Goal: Information Seeking & Learning: Learn about a topic

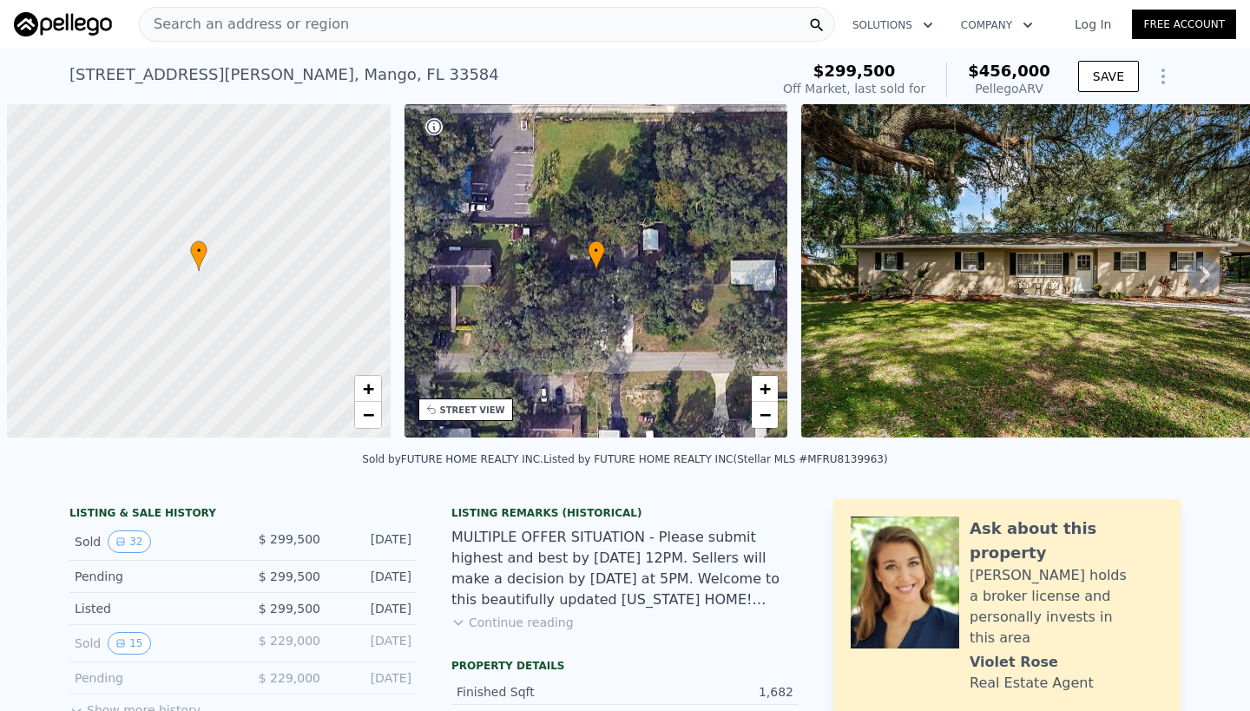
scroll to position [0, 7]
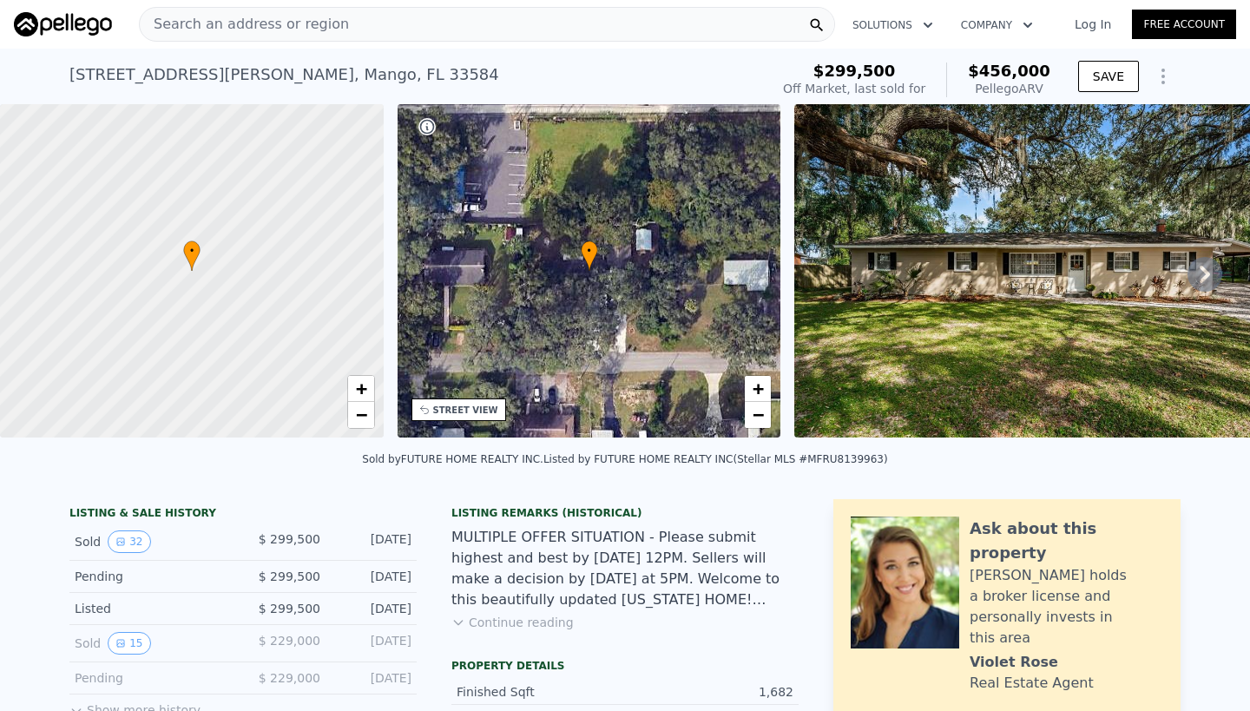
click at [206, 24] on span "Search an address or region" at bounding box center [244, 24] width 209 height 21
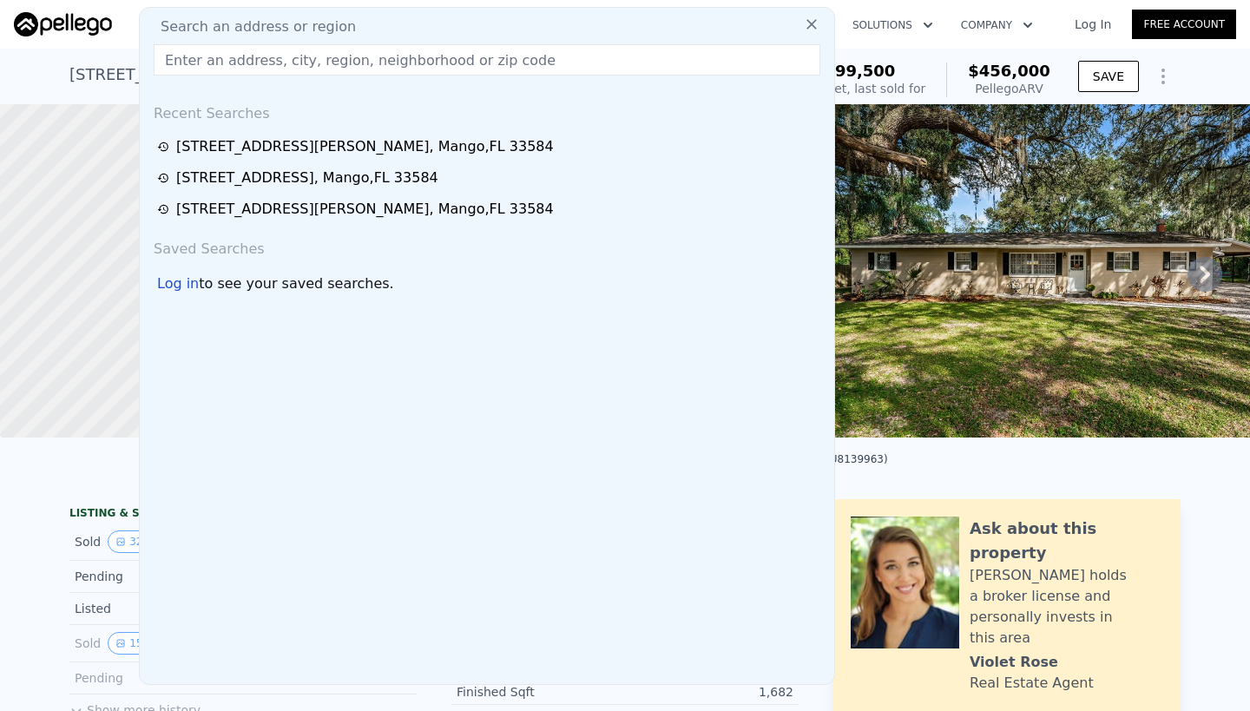
paste input "[STREET_ADDRESS]"
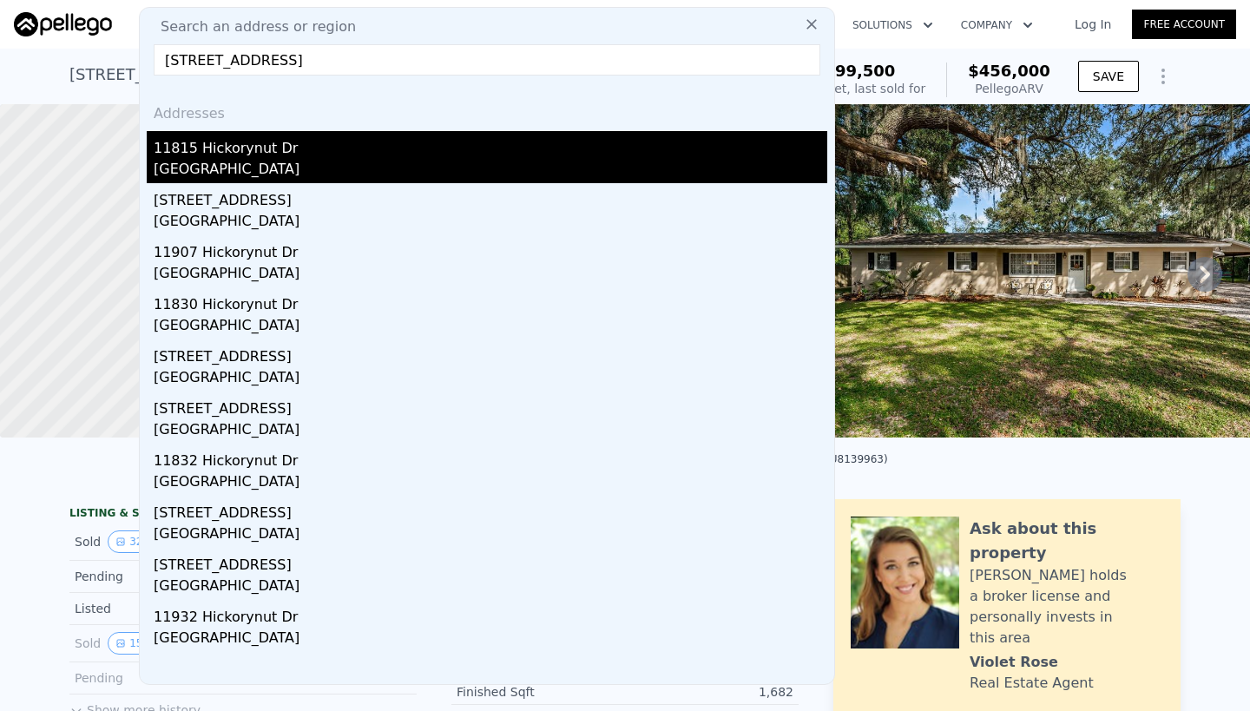
type input "[STREET_ADDRESS]"
click at [208, 154] on div "11815 Hickorynut Dr" at bounding box center [491, 145] width 674 height 28
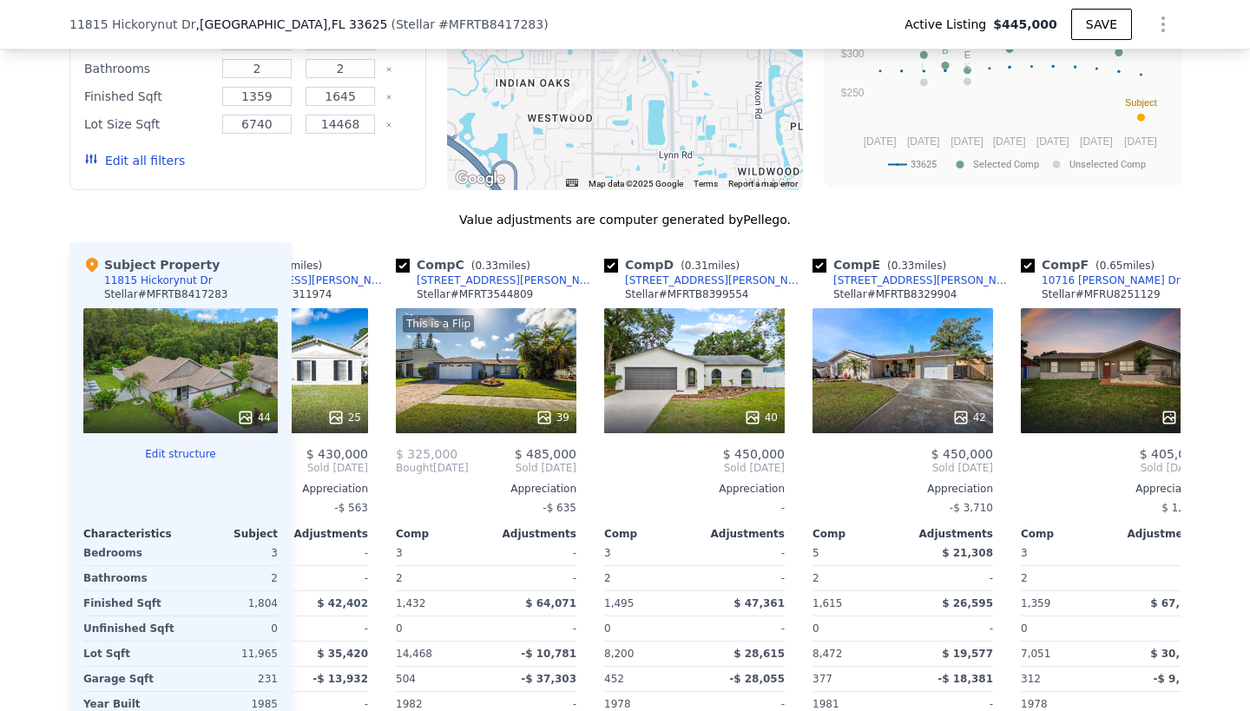
scroll to position [0, 333]
click at [692, 370] on div "40" at bounding box center [695, 370] width 181 height 125
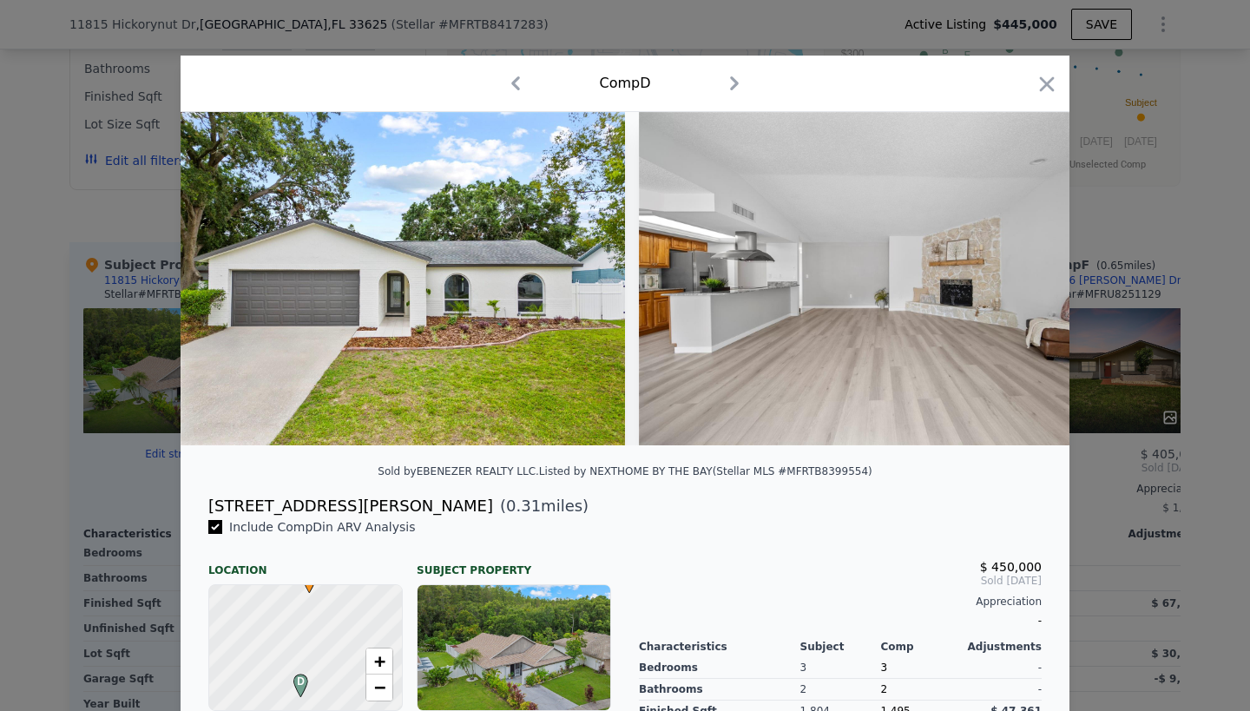
click at [577, 355] on img at bounding box center [403, 278] width 445 height 333
click at [736, 322] on img at bounding box center [888, 278] width 499 height 333
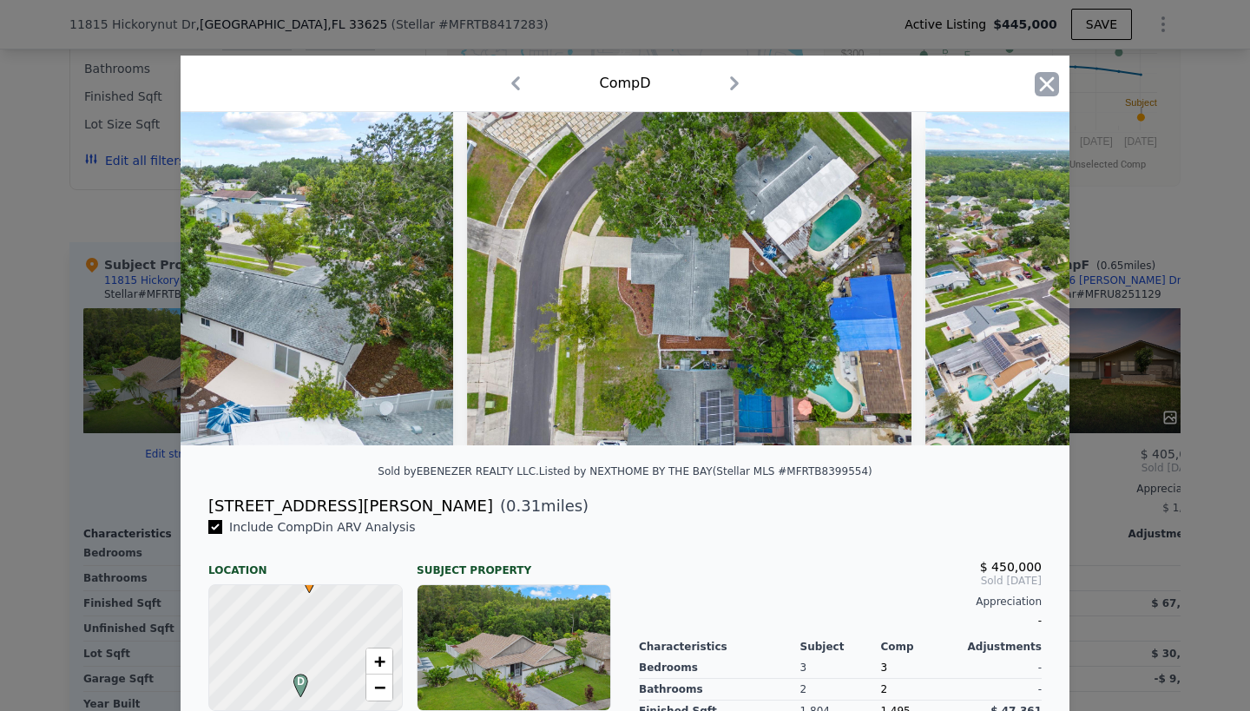
click at [1046, 82] on icon "button" at bounding box center [1047, 84] width 24 height 24
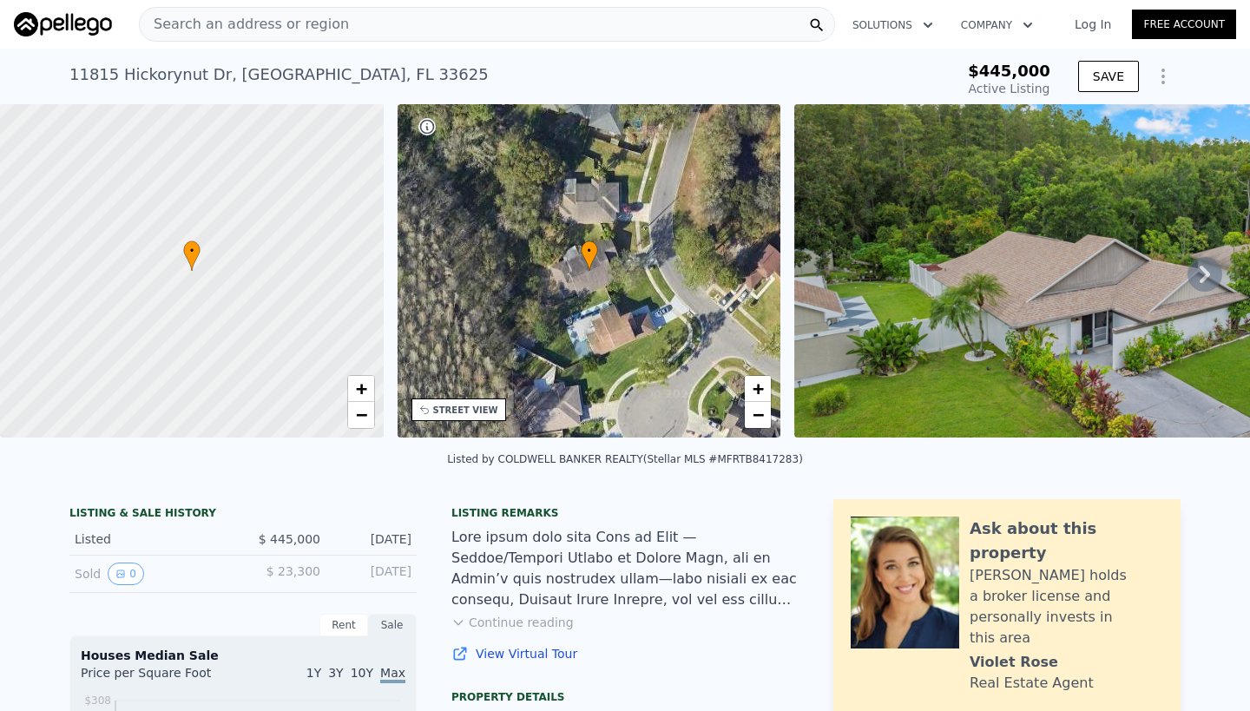
click at [897, 307] on img at bounding box center [1092, 270] width 594 height 333
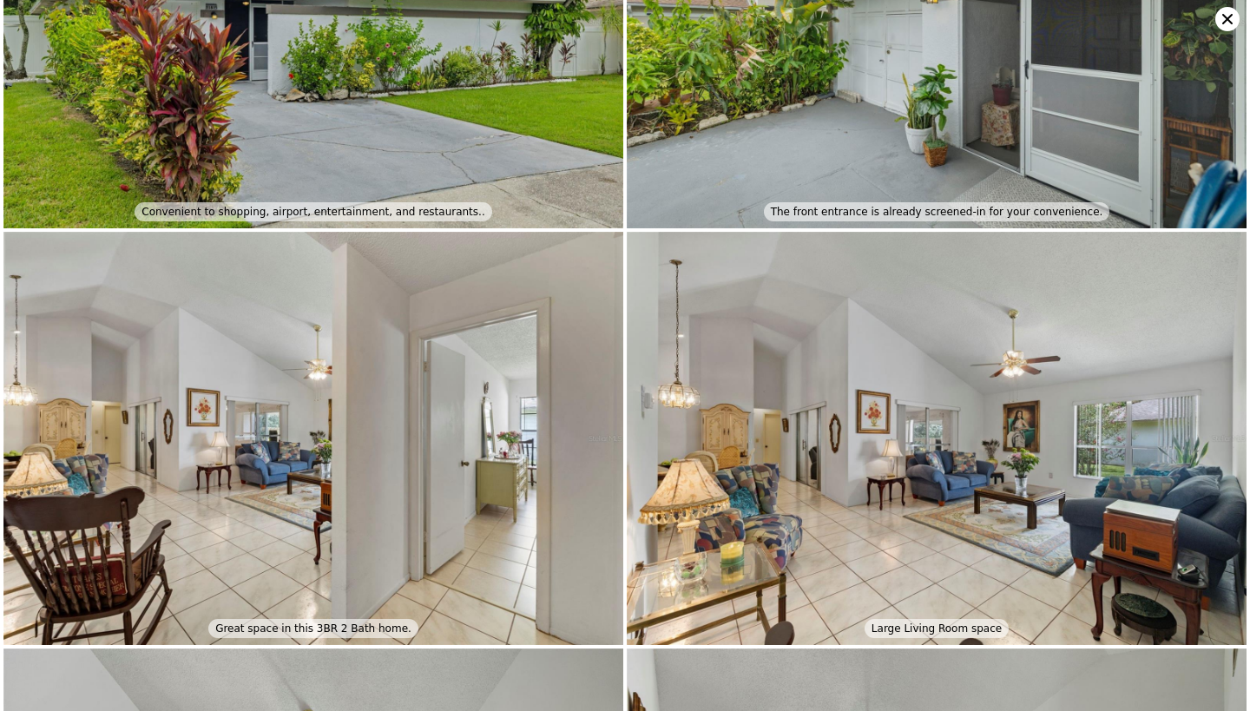
scroll to position [8005, 0]
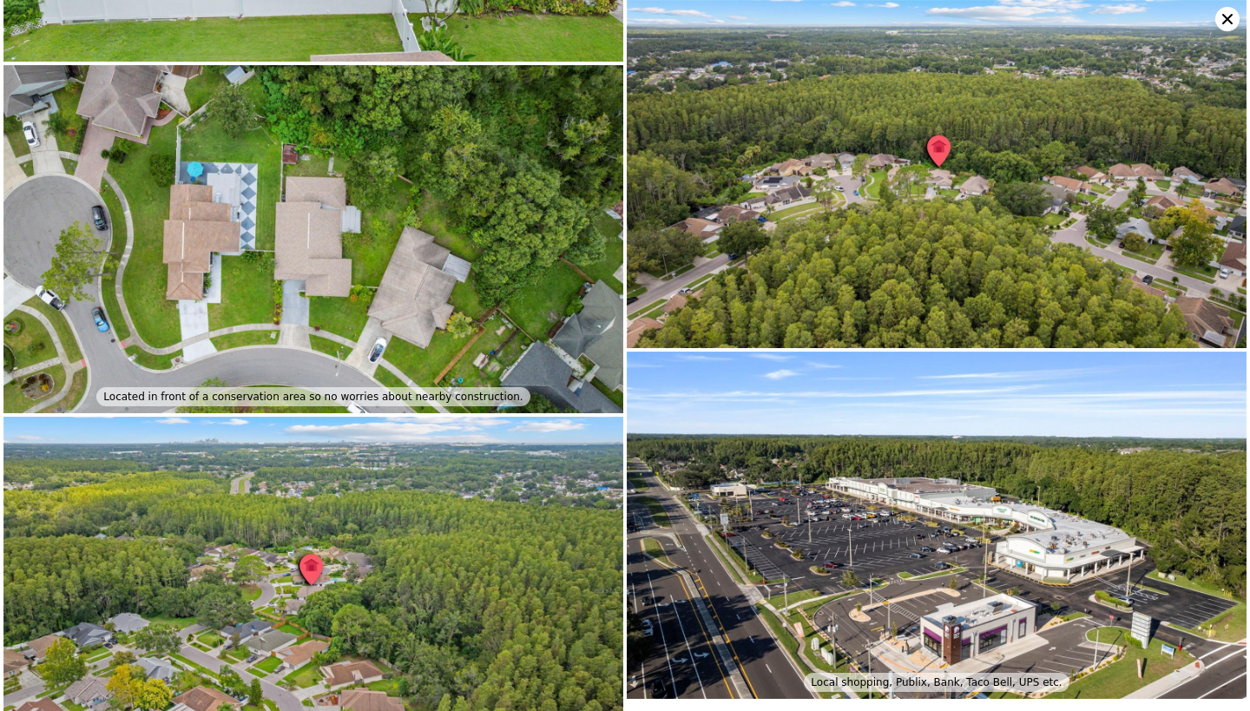
click at [963, 197] on img at bounding box center [937, 174] width 620 height 348
click at [892, 189] on img at bounding box center [937, 174] width 620 height 348
click at [429, 575] on img at bounding box center [313, 591] width 620 height 348
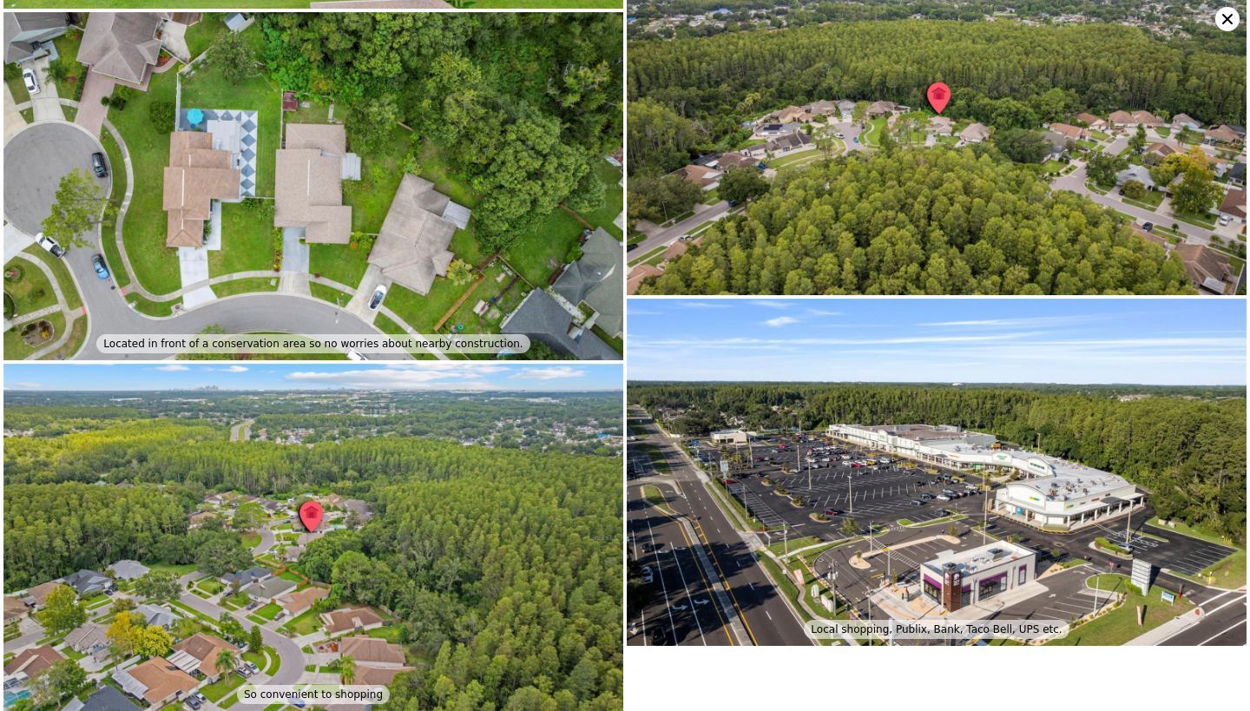
scroll to position [8057, 0]
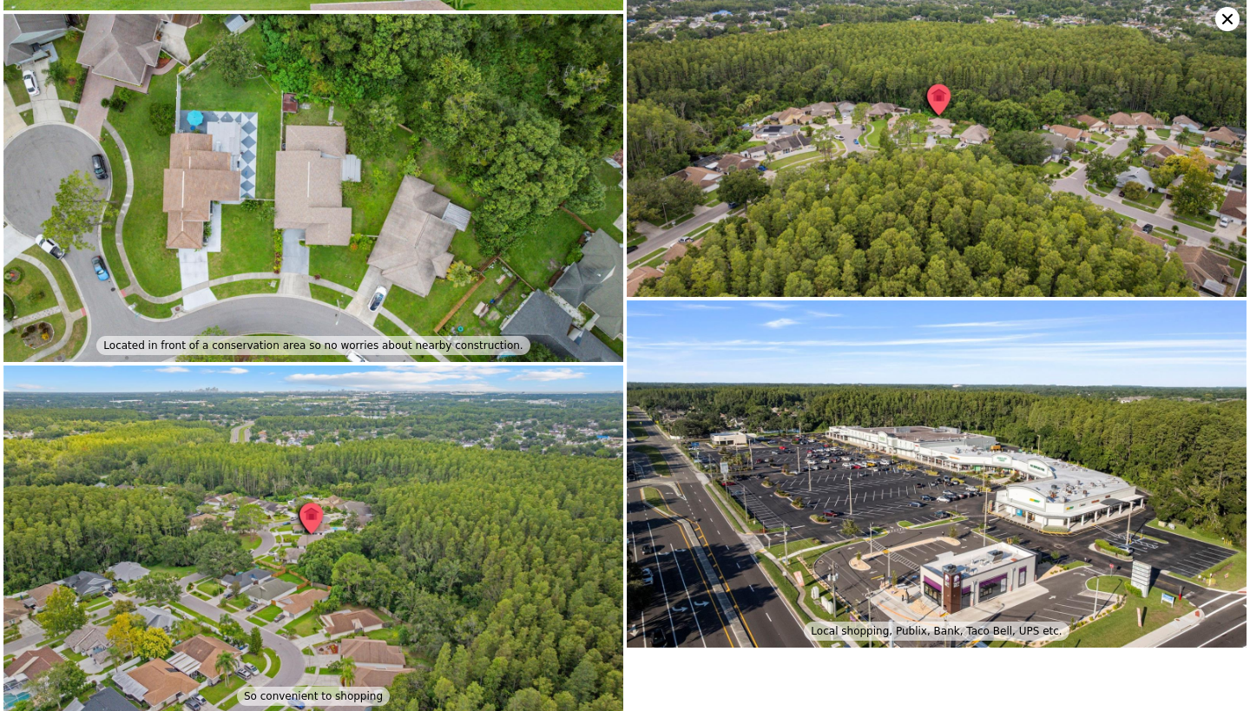
click at [1230, 14] on icon at bounding box center [1228, 19] width 24 height 24
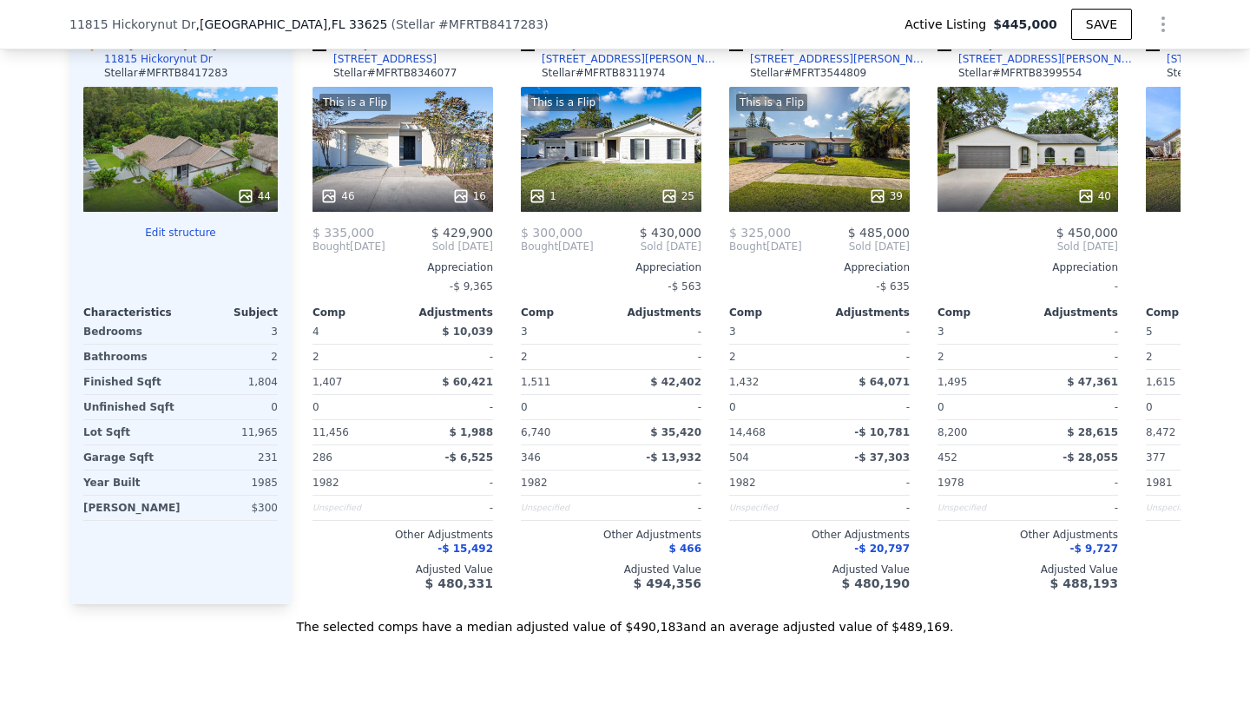
scroll to position [1863, 0]
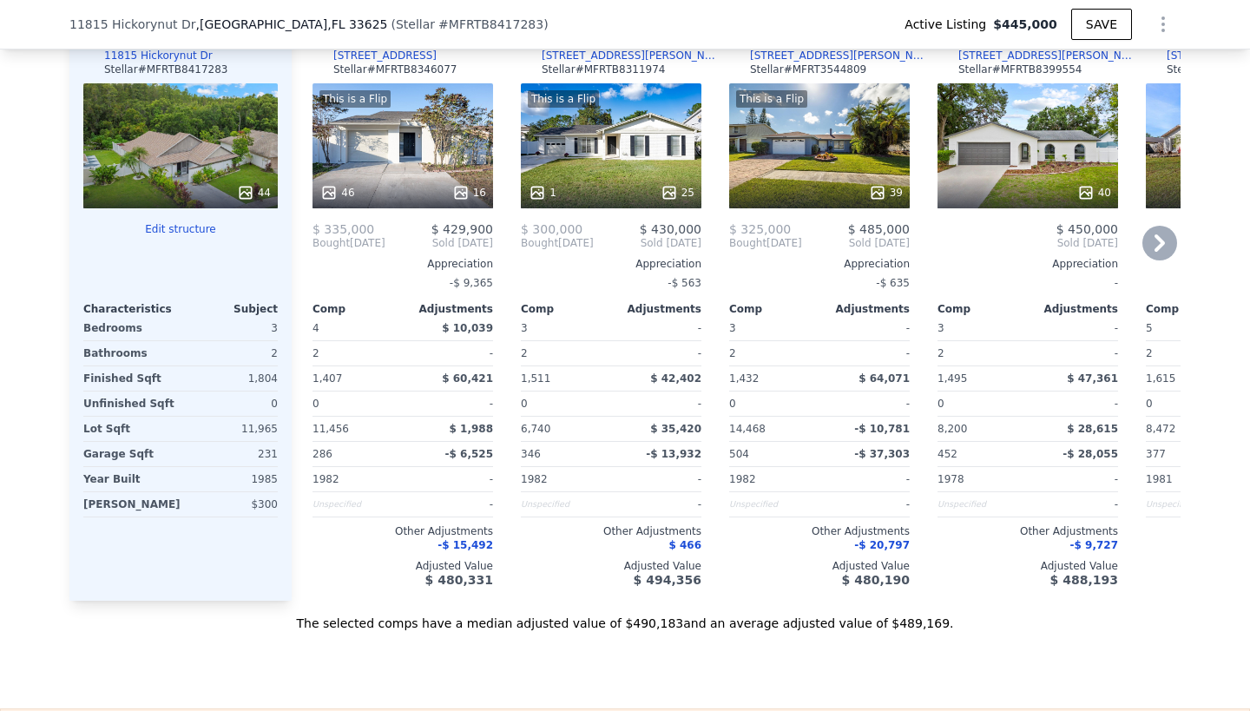
click at [640, 135] on div "This is a Flip 1 25" at bounding box center [611, 145] width 181 height 125
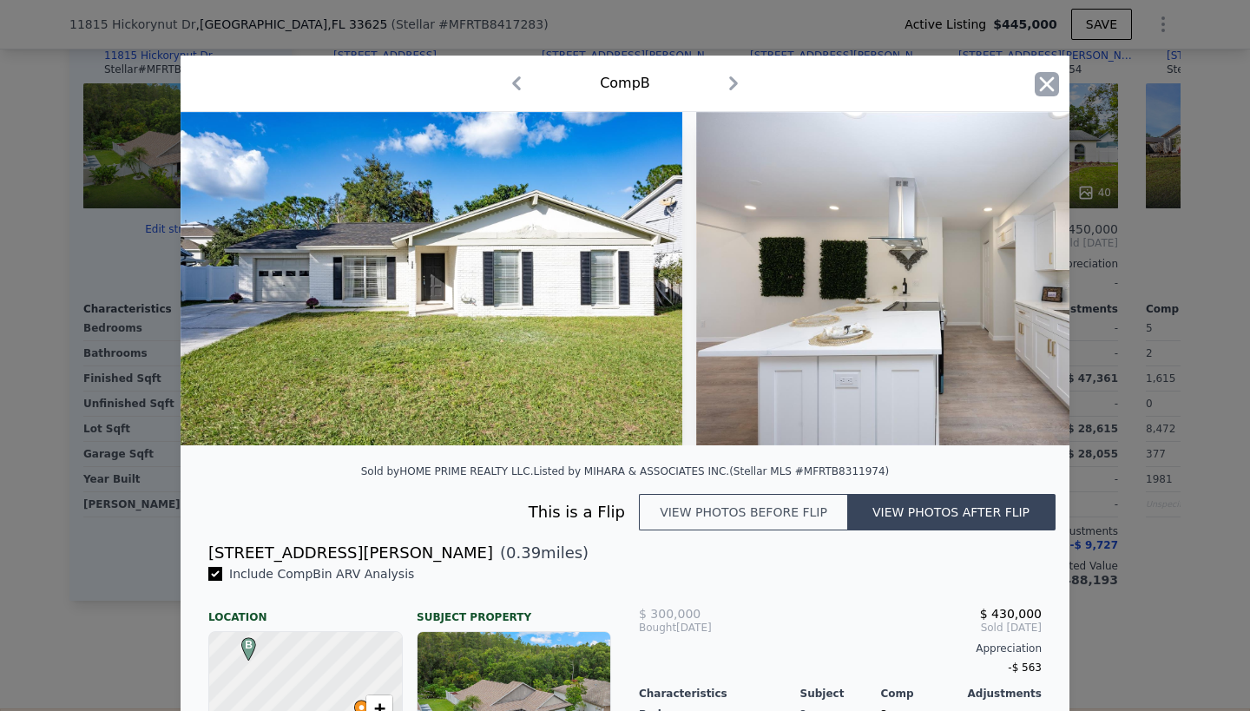
click at [1049, 81] on icon "button" at bounding box center [1047, 84] width 24 height 24
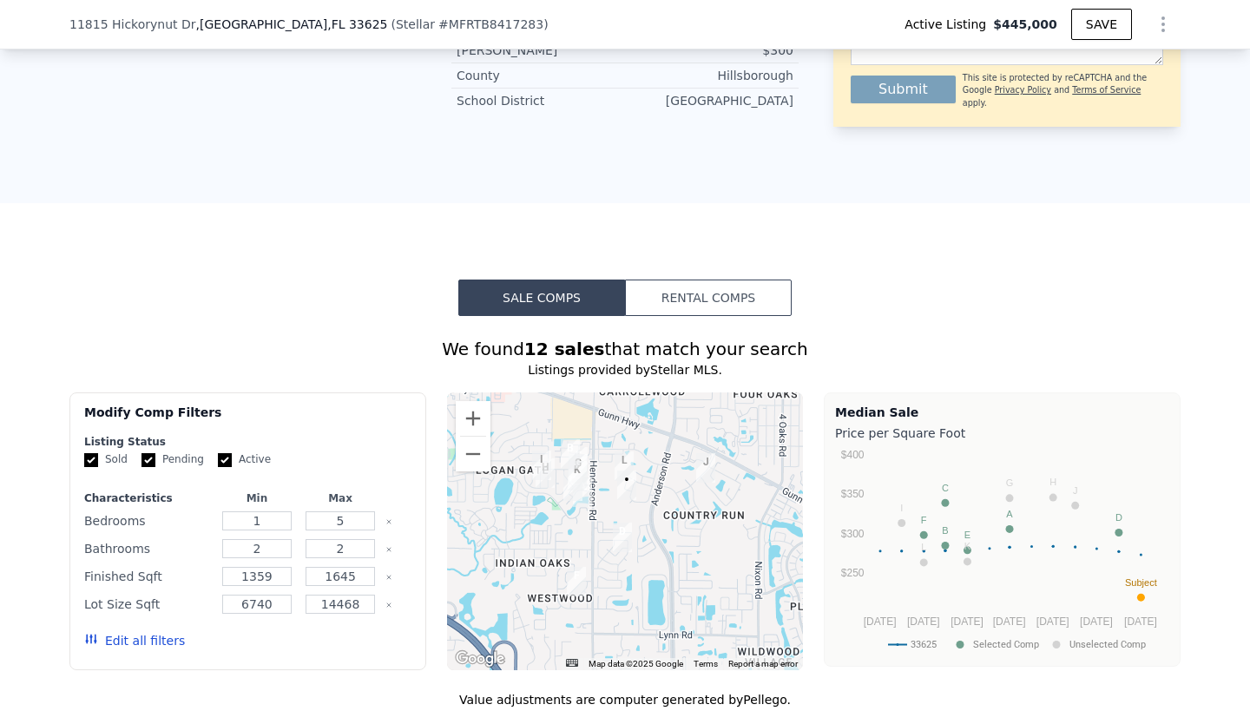
scroll to position [1162, 0]
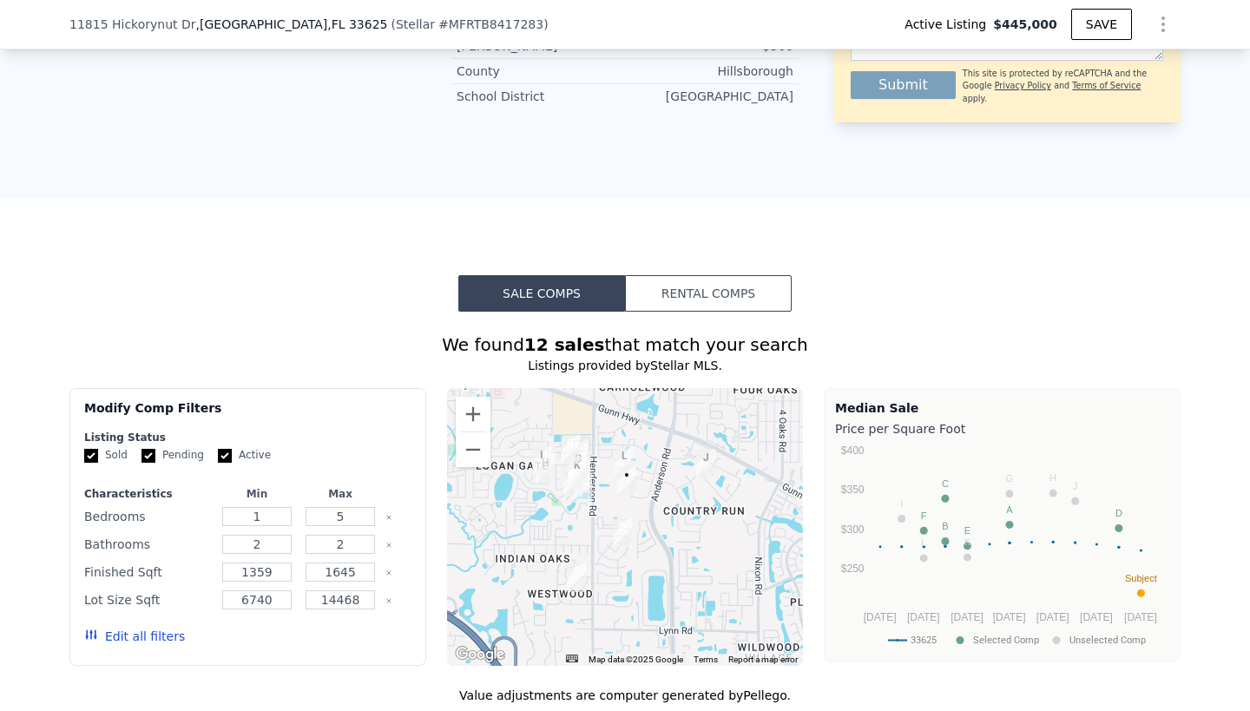
click at [721, 289] on button "Rental Comps" at bounding box center [708, 293] width 167 height 36
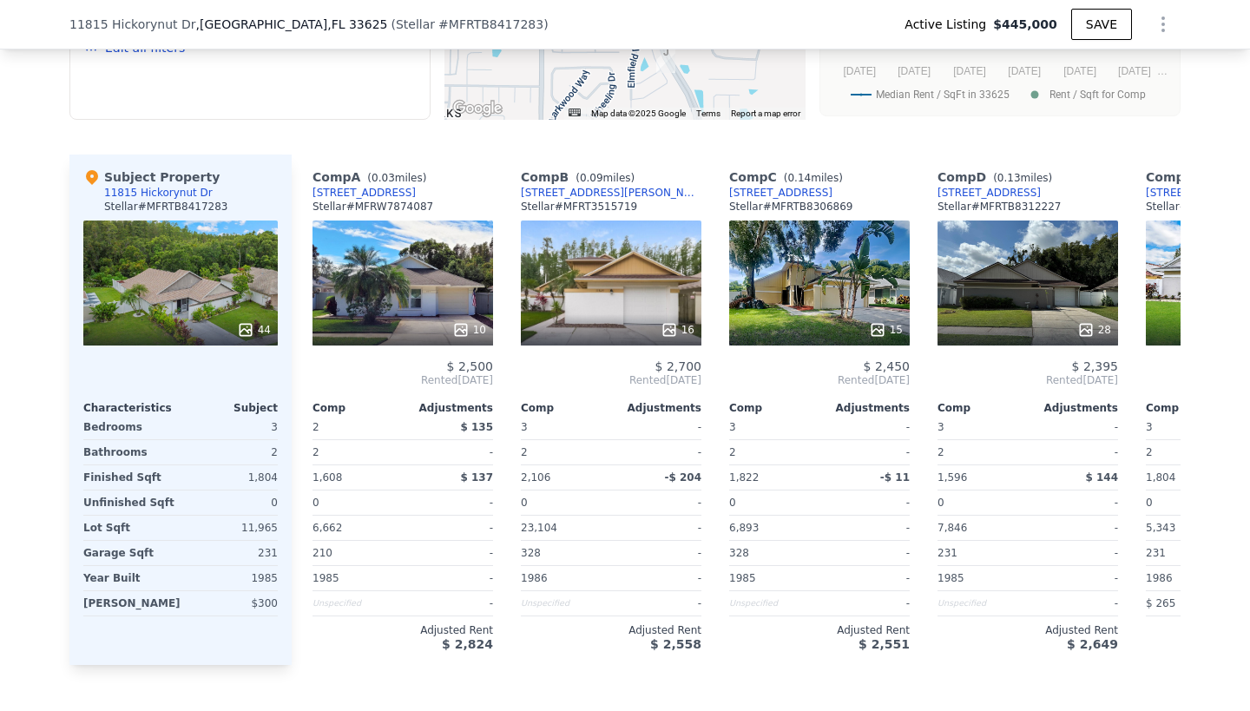
scroll to position [1709, 0]
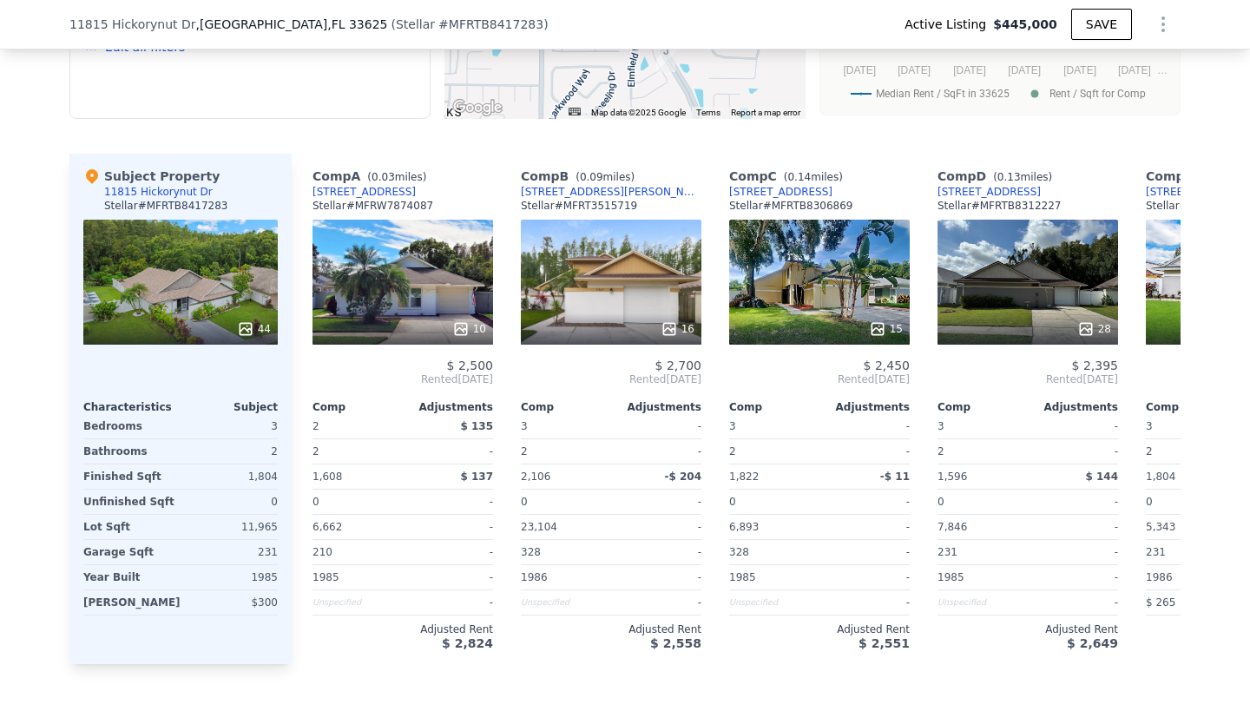
click at [832, 274] on div "15" at bounding box center [819, 282] width 181 height 125
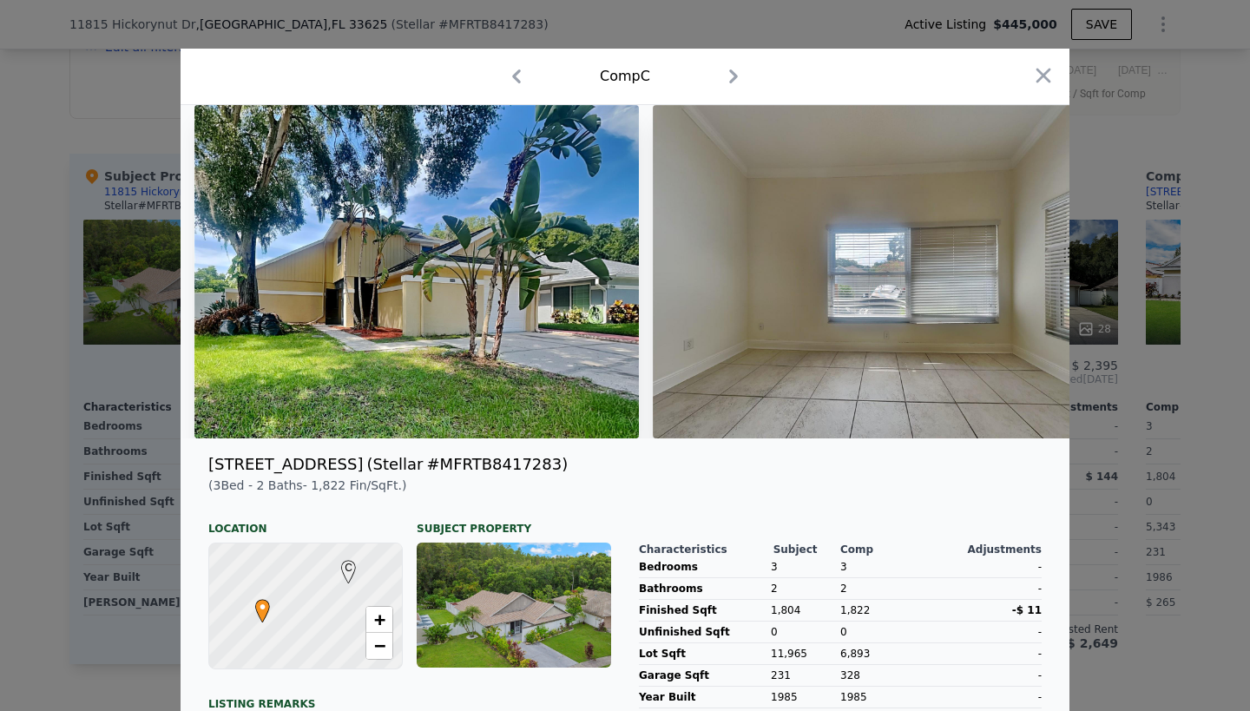
click at [558, 347] on img at bounding box center [417, 271] width 445 height 333
click at [779, 332] on img at bounding box center [875, 271] width 445 height 333
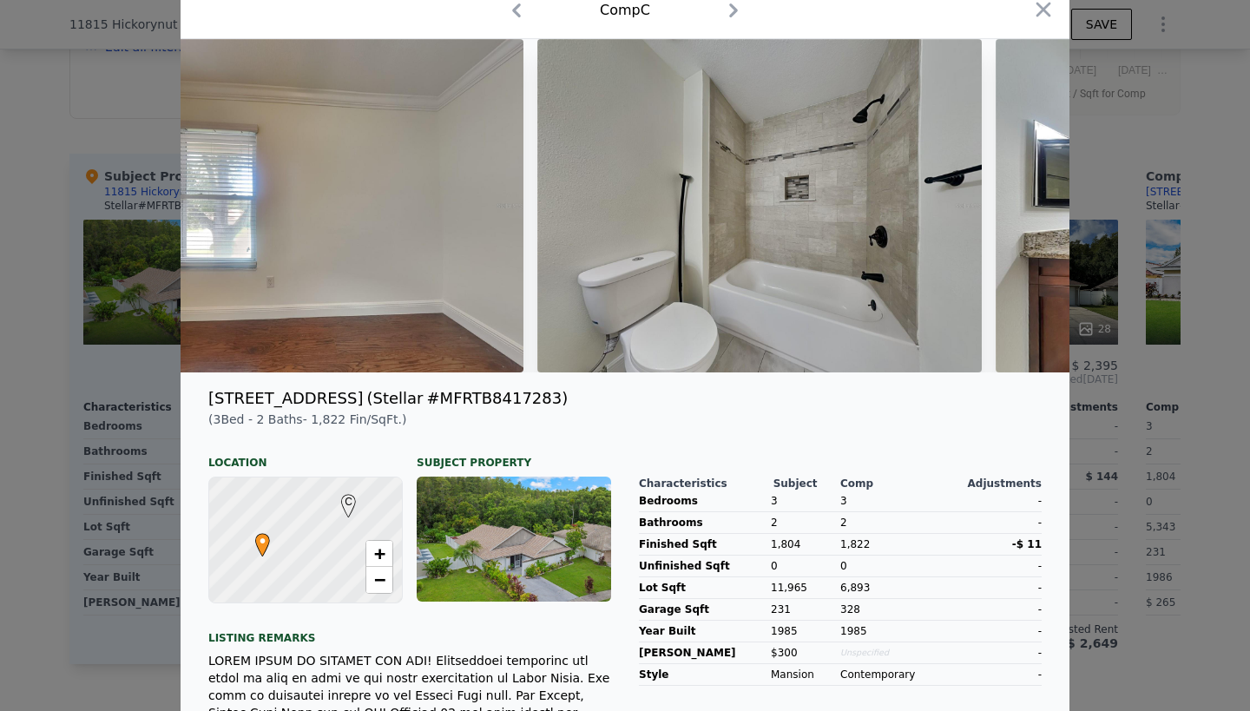
scroll to position [67, 0]
click at [1039, 14] on icon "button" at bounding box center [1044, 8] width 15 height 15
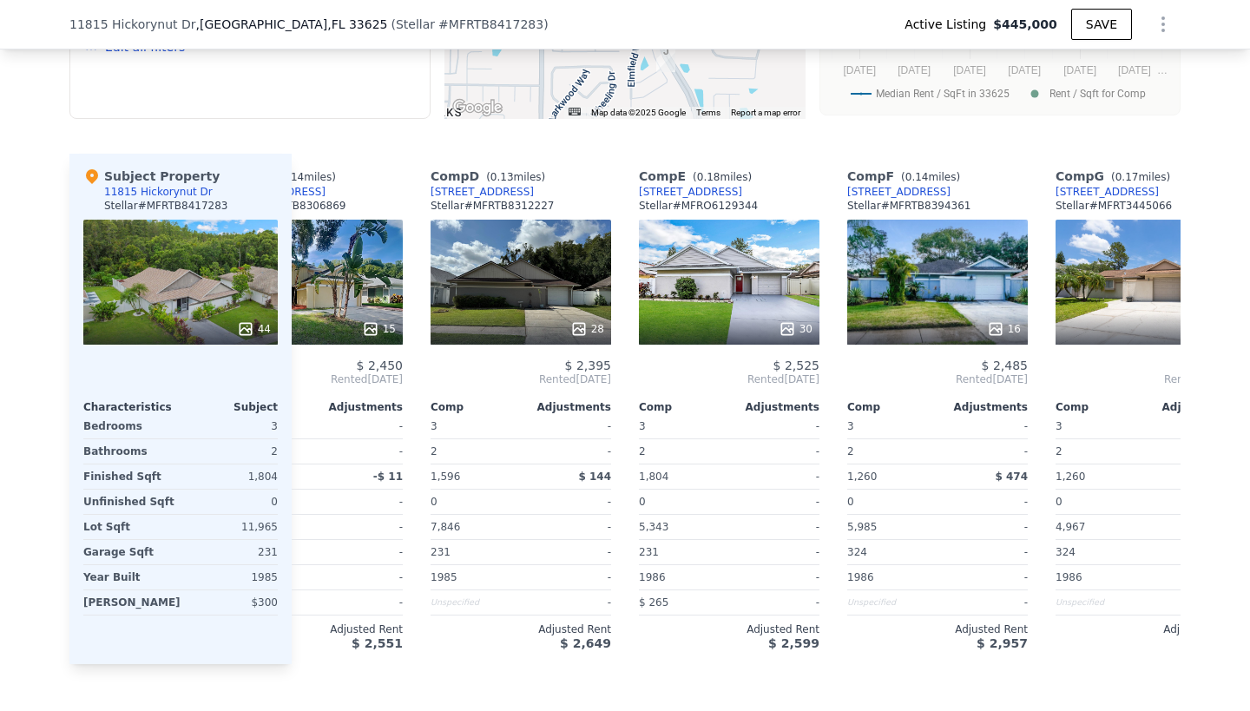
scroll to position [0, 510]
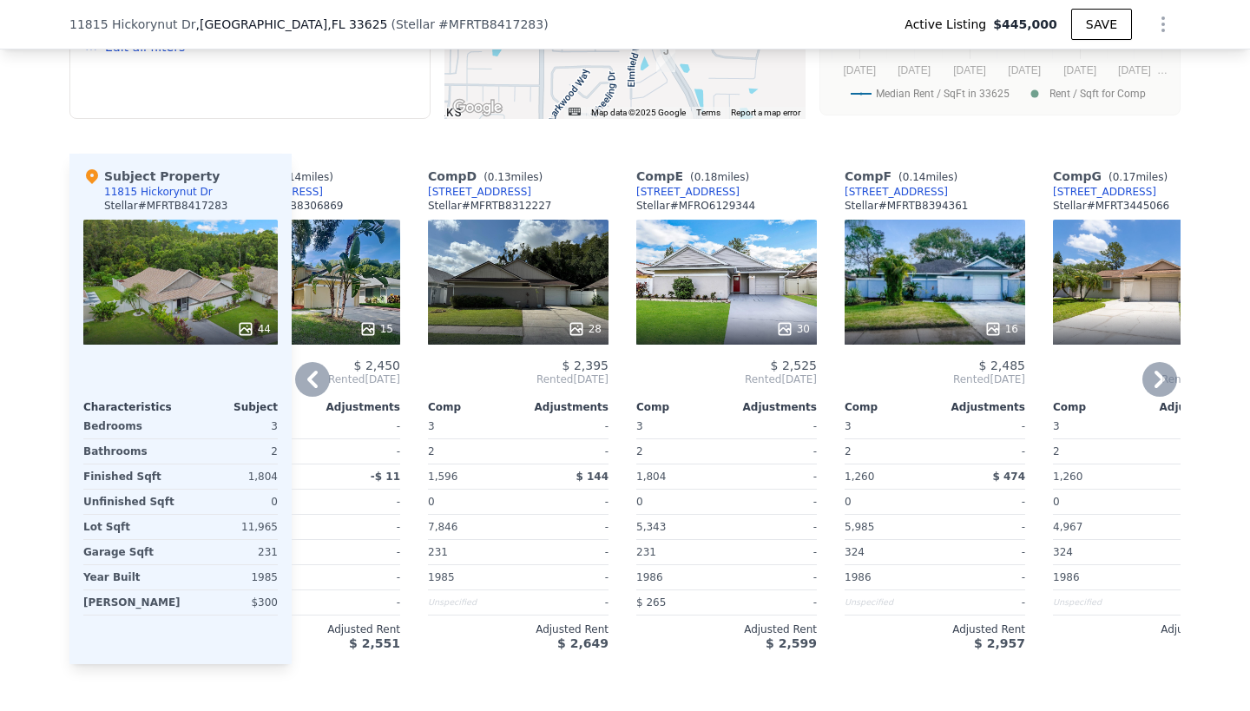
click at [752, 296] on div "30" at bounding box center [727, 282] width 181 height 125
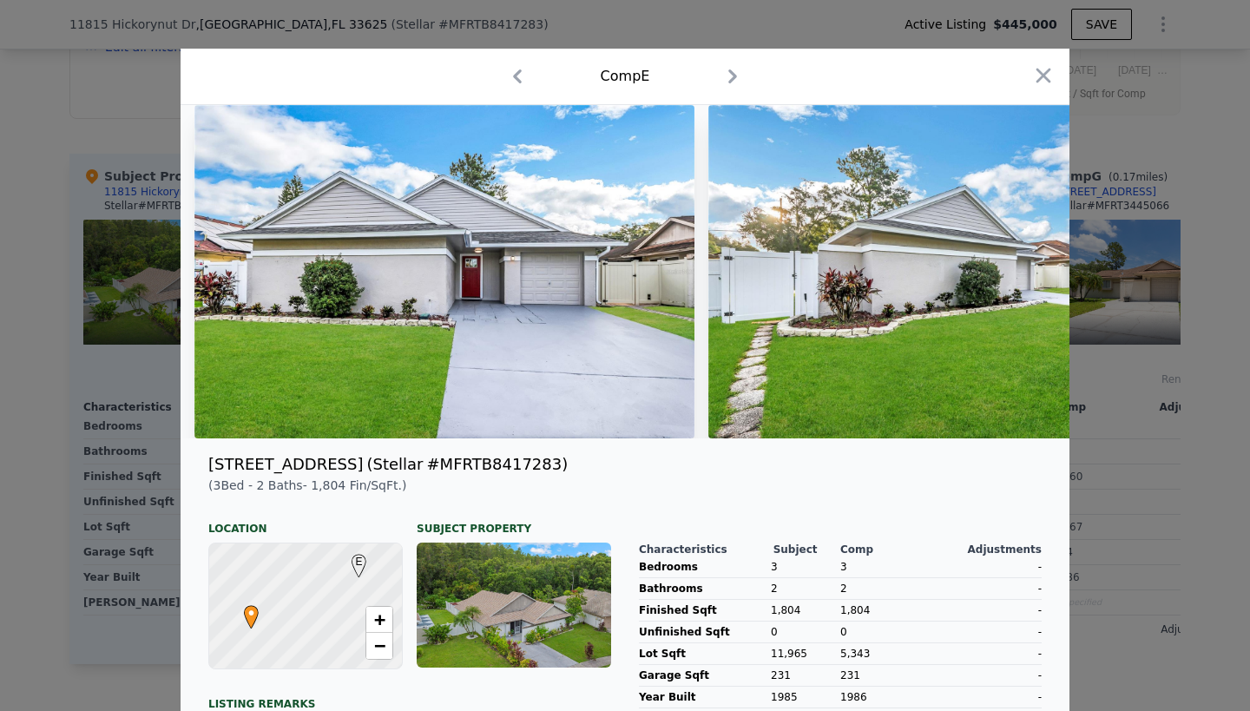
click at [847, 314] on img at bounding box center [959, 271] width 500 height 333
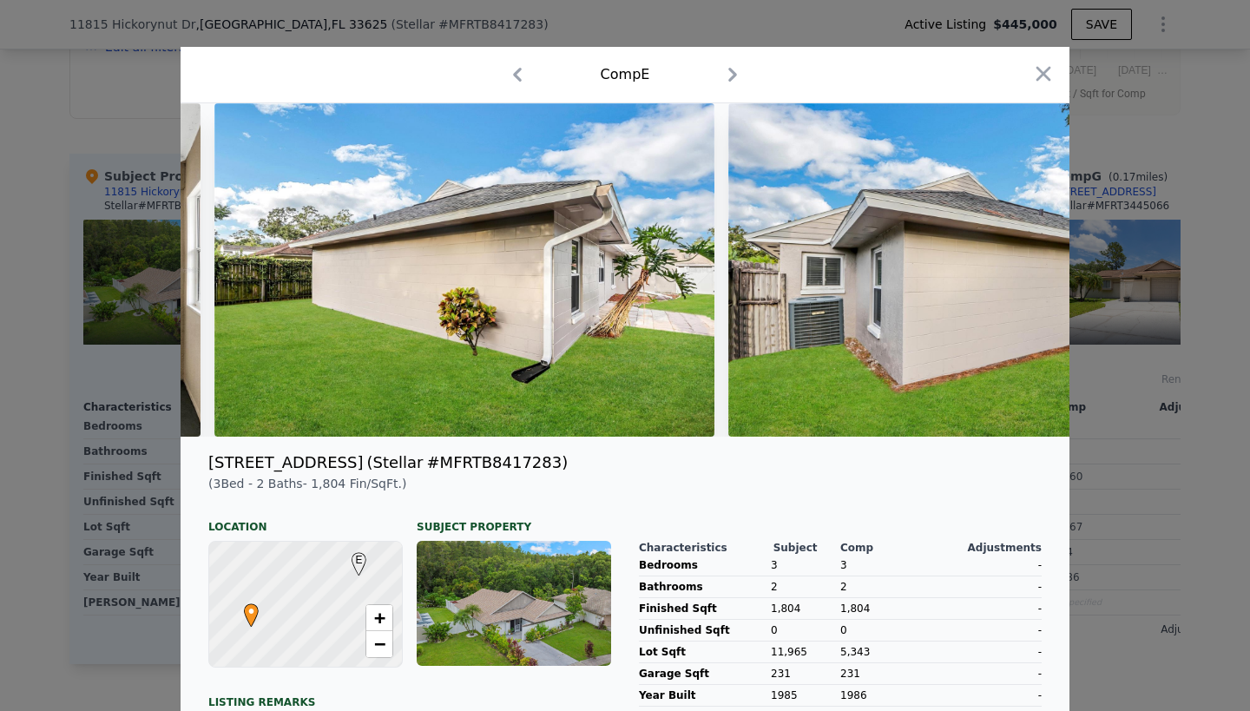
scroll to position [0, 6197]
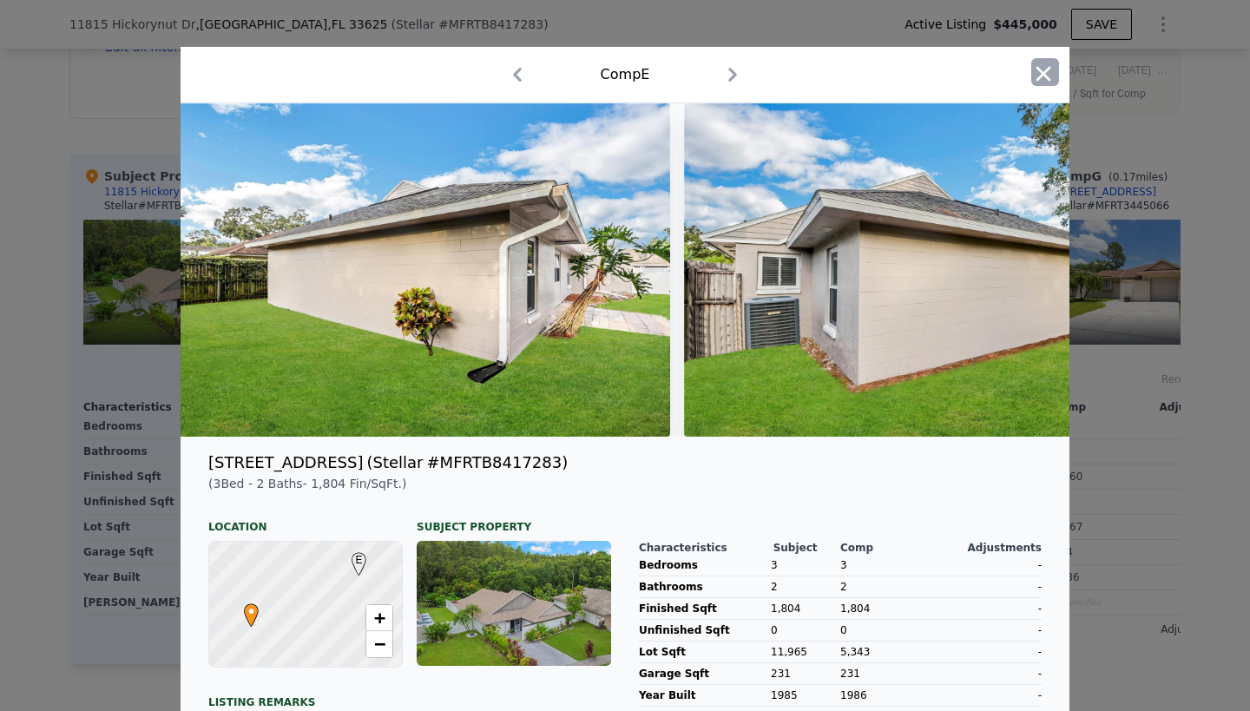
click at [1046, 75] on icon "button" at bounding box center [1044, 73] width 15 height 15
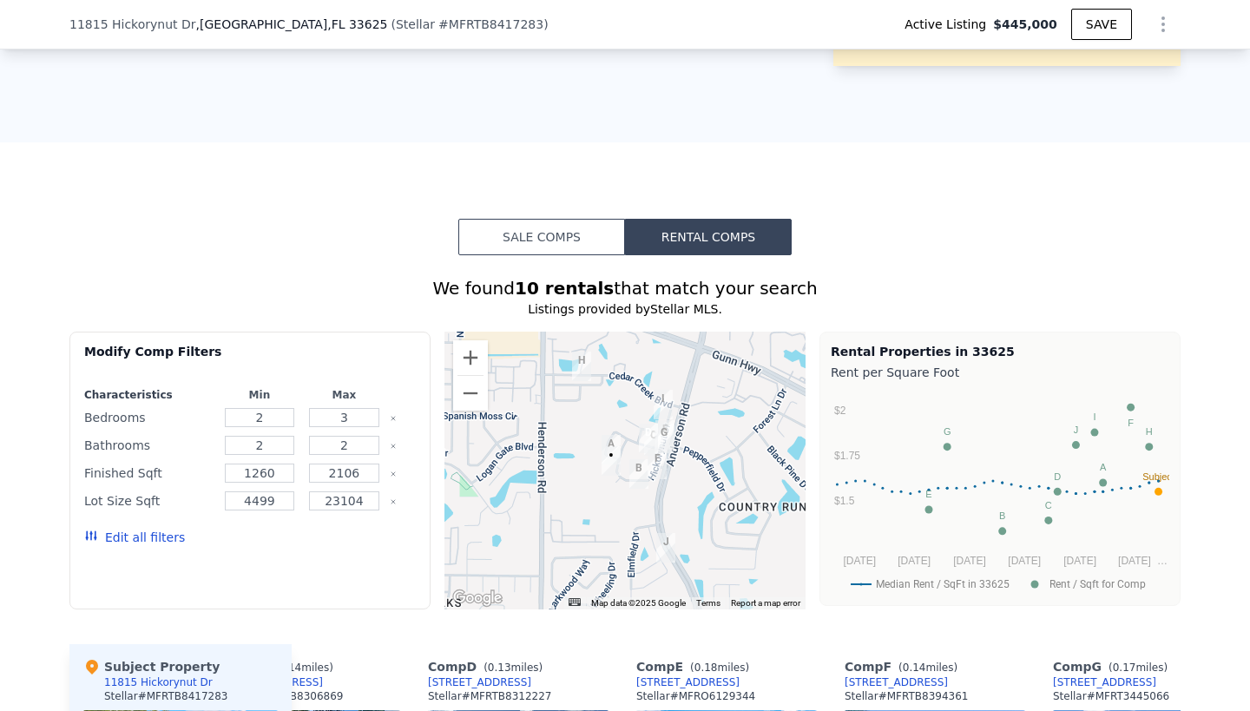
scroll to position [1192, 0]
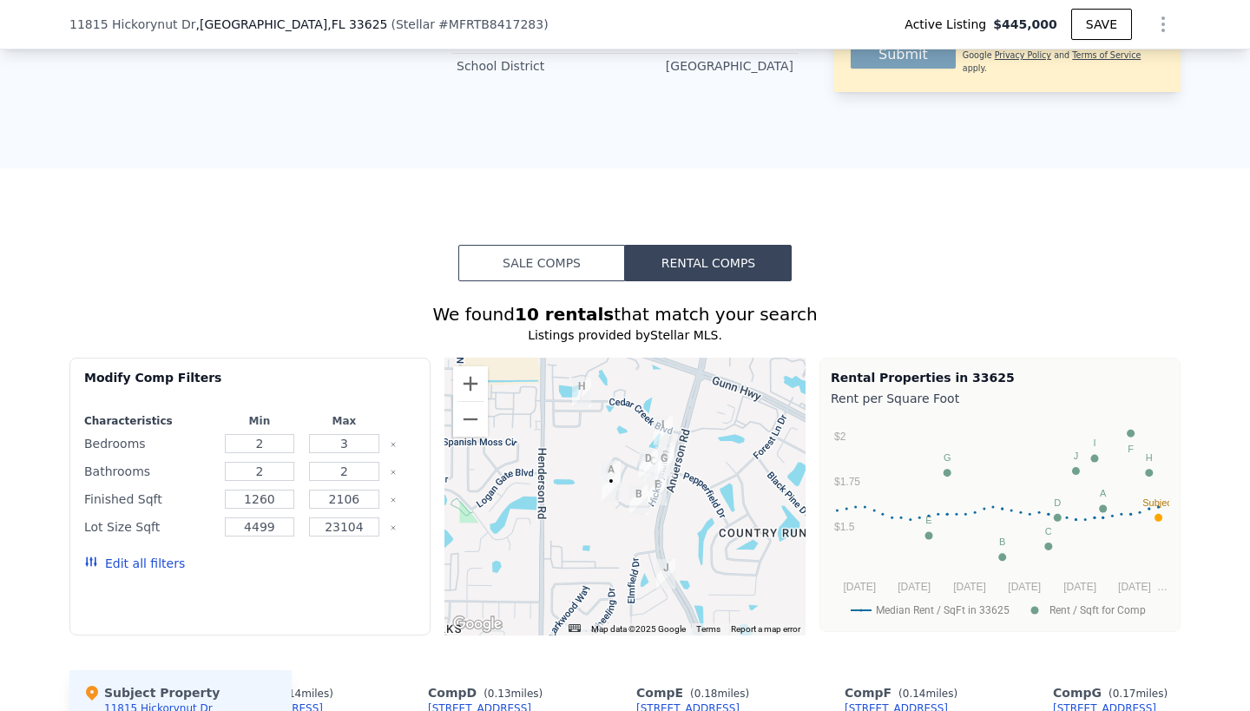
click at [539, 258] on button "Sale Comps" at bounding box center [541, 263] width 167 height 36
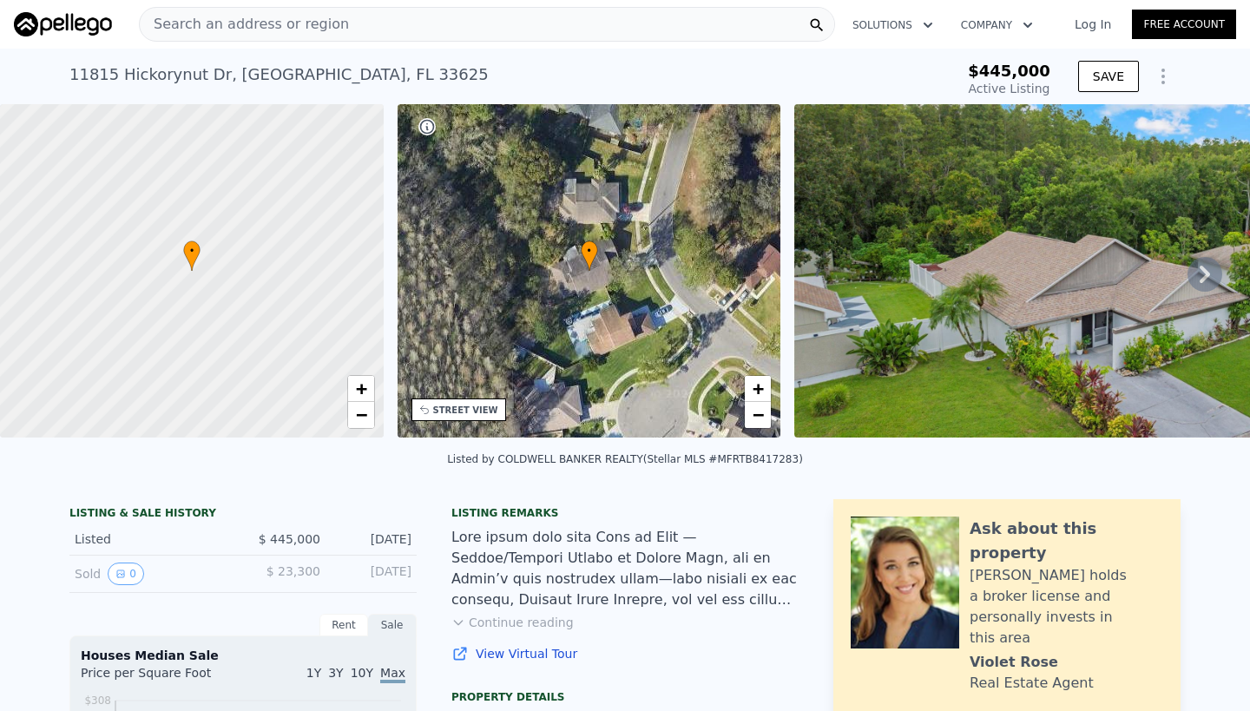
scroll to position [0, 0]
